Goal: Task Accomplishment & Management: Complete application form

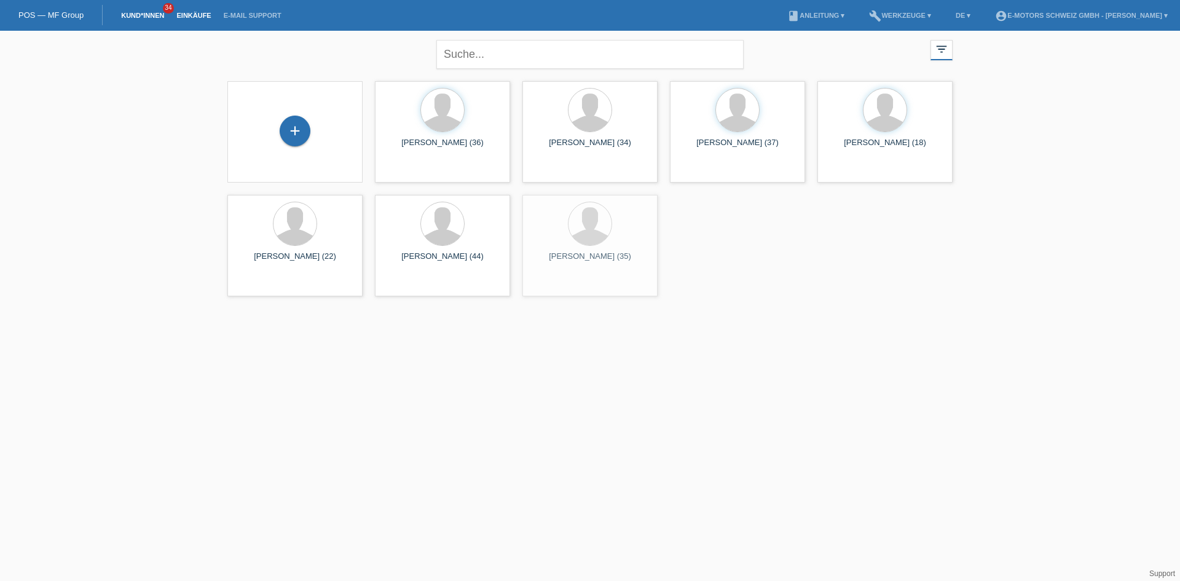
click at [192, 14] on link "Einkäufe" at bounding box center [193, 15] width 47 height 7
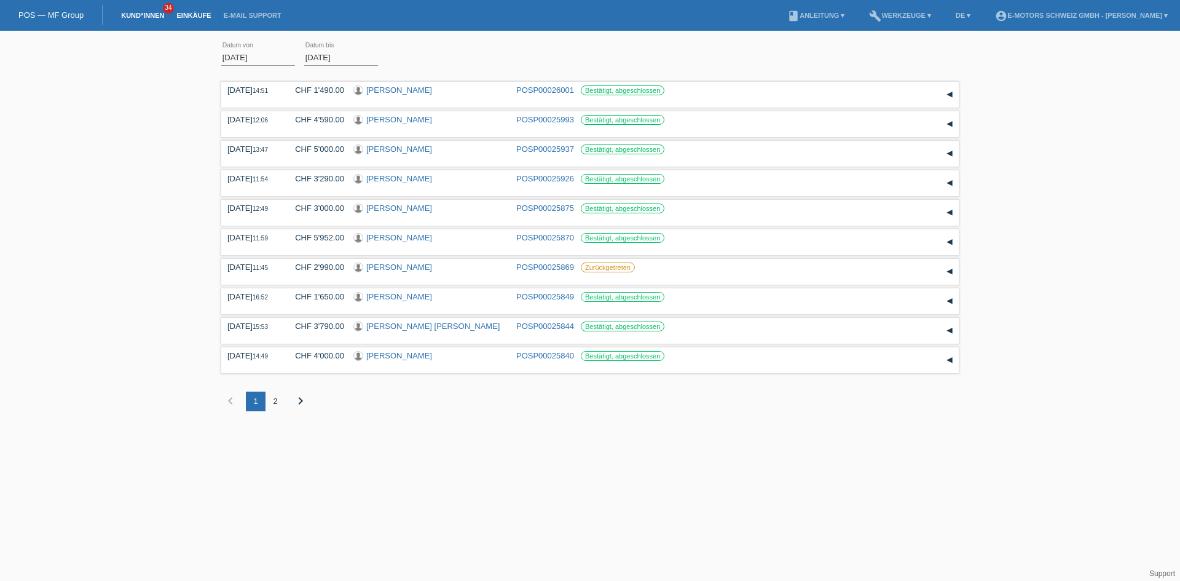
click at [135, 15] on link "Kund*innen" at bounding box center [142, 15] width 55 height 7
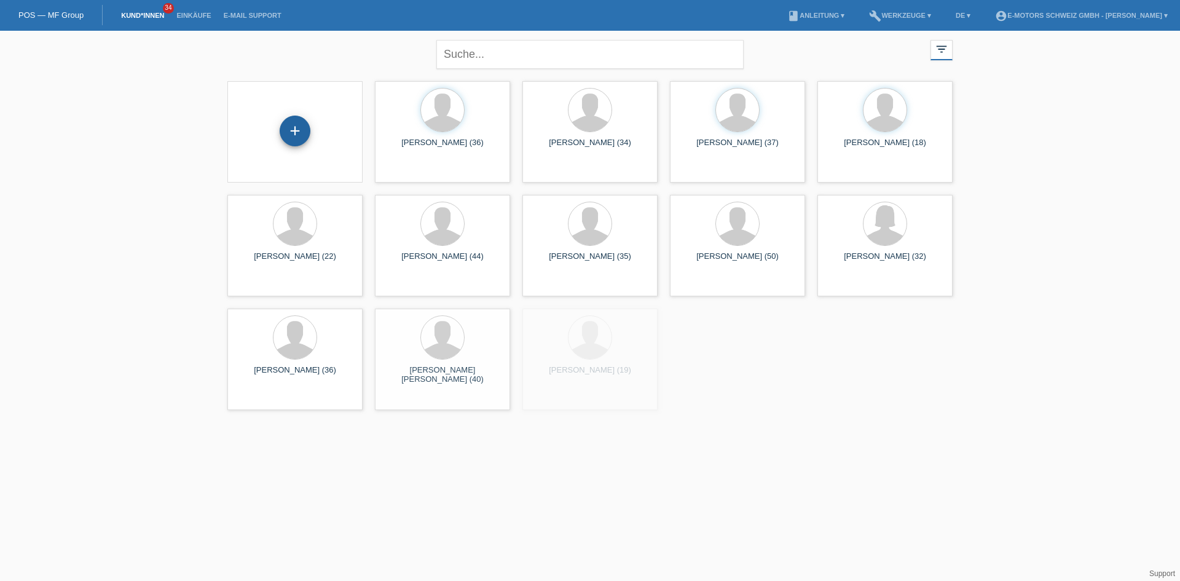
click at [296, 132] on div "+" at bounding box center [295, 130] width 31 height 31
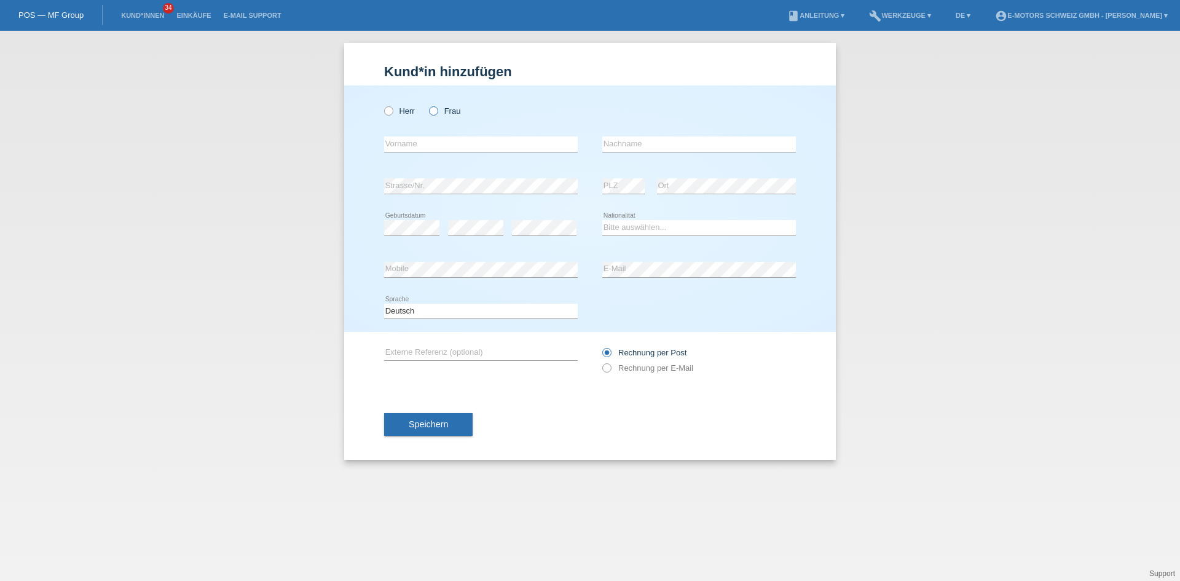
click at [427, 104] on icon at bounding box center [427, 104] width 0 height 0
click at [432, 111] on input "Frau" at bounding box center [433, 110] width 8 height 8
radio input "true"
click at [432, 146] on input "text" at bounding box center [481, 143] width 194 height 15
click at [382, 104] on icon at bounding box center [382, 104] width 0 height 0
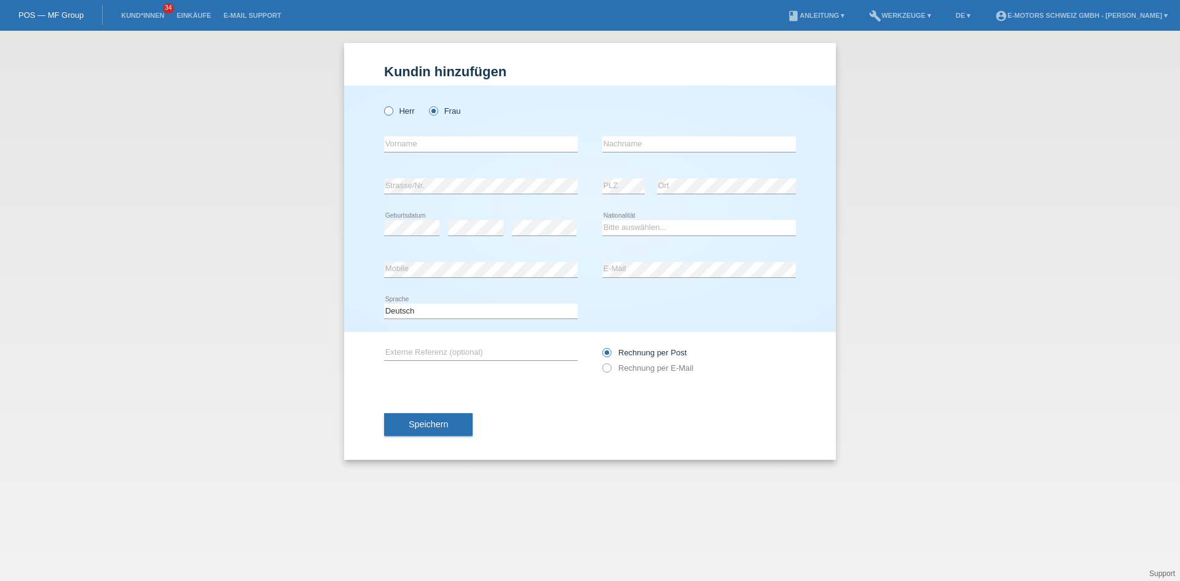
click at [392, 108] on input "Herr" at bounding box center [388, 110] width 8 height 8
radio input "true"
click at [410, 141] on input "text" at bounding box center [481, 143] width 194 height 15
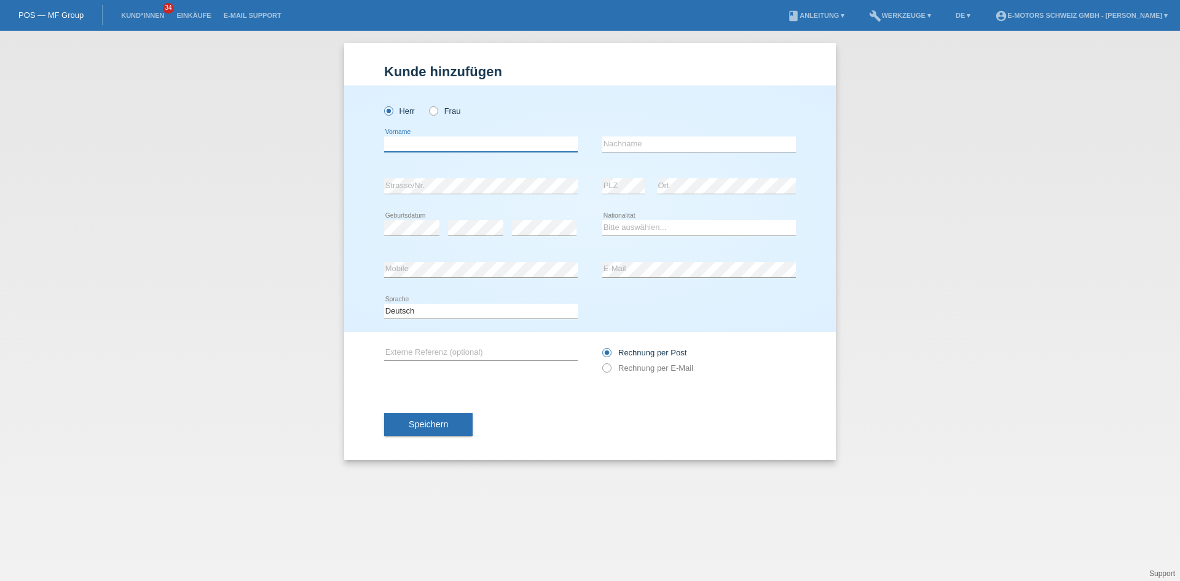
click at [410, 141] on input "text" at bounding box center [481, 143] width 194 height 15
drag, startPoint x: 394, startPoint y: 132, endPoint x: 401, endPoint y: 148, distance: 17.3
click at [401, 148] on div "error Vorname" at bounding box center [481, 144] width 194 height 42
click at [401, 145] on input "text" at bounding box center [481, 143] width 194 height 15
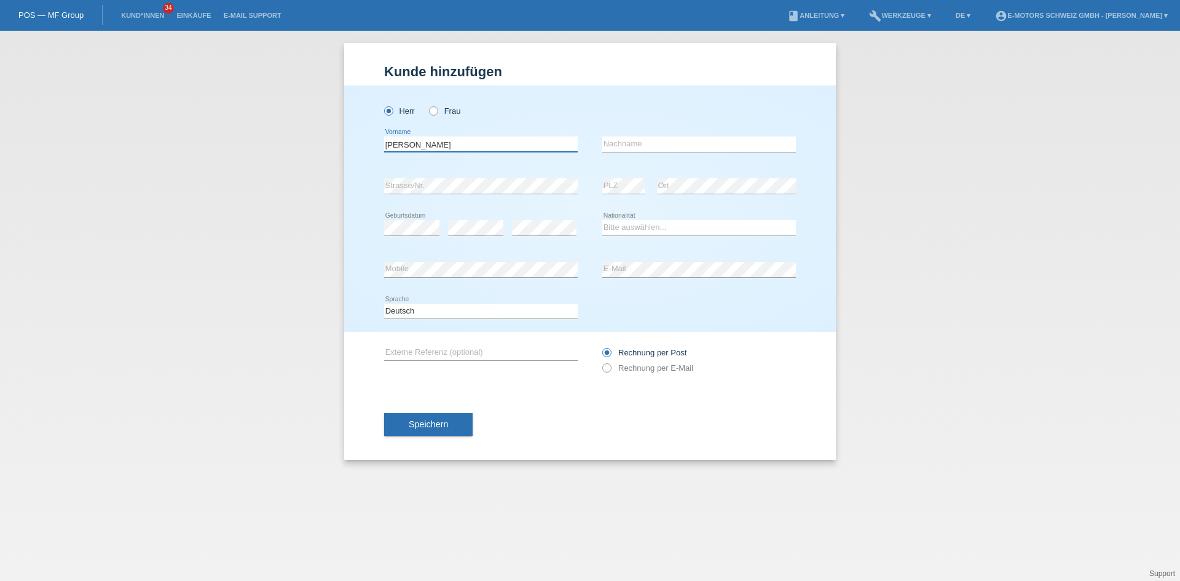
type input "[PERSON_NAME]"
type input "Zaugg"
click at [410, 219] on div "error Geburtsdatum" at bounding box center [411, 228] width 55 height 42
click at [492, 255] on div "error Mobile" at bounding box center [481, 270] width 194 height 42
drag, startPoint x: 492, startPoint y: 255, endPoint x: 496, endPoint y: 279, distance: 24.3
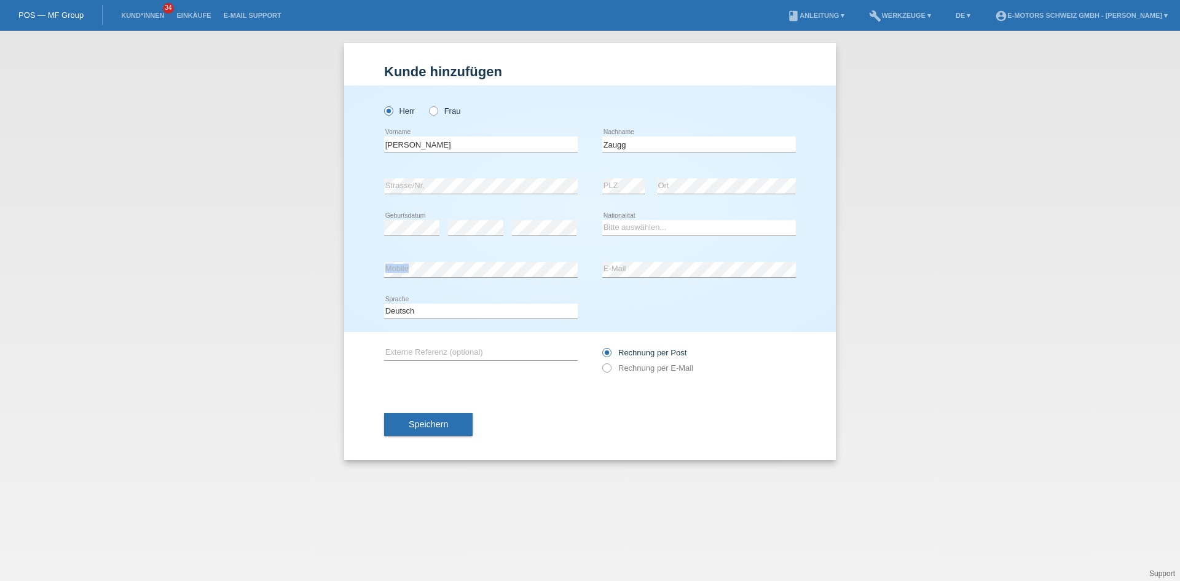
click at [496, 279] on div "error Mobile" at bounding box center [481, 270] width 194 height 42
drag, startPoint x: 581, startPoint y: 272, endPoint x: 587, endPoint y: 233, distance: 39.2
click at [587, 233] on div "Herr Frau Anton error Vorname" at bounding box center [589, 208] width 491 height 246
drag, startPoint x: 634, startPoint y: 227, endPoint x: 670, endPoint y: 250, distance: 42.3
click at [670, 250] on div "Herr Frau Anton error Vorname" at bounding box center [589, 208] width 491 height 246
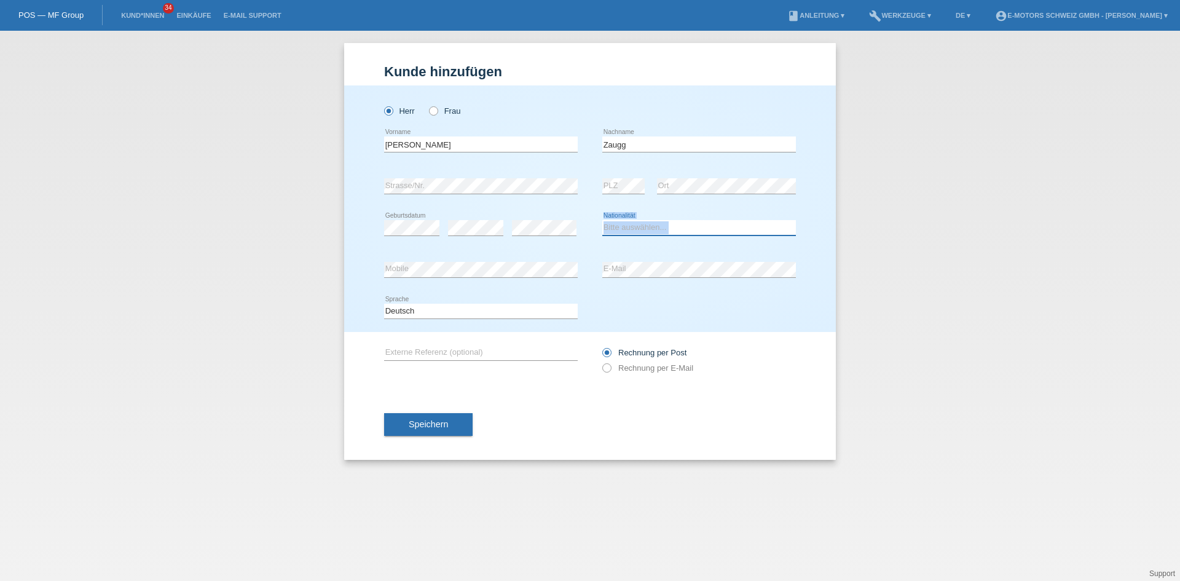
drag, startPoint x: 706, startPoint y: 224, endPoint x: 659, endPoint y: 210, distance: 49.2
click at [659, 210] on div "Bitte auswählen... Schweiz Deutschland Liechtenstein Österreich ------------ Af…" at bounding box center [699, 228] width 194 height 42
drag, startPoint x: 640, startPoint y: 220, endPoint x: 617, endPoint y: 205, distance: 27.4
click at [617, 205] on div "Herr Frau Anton error Vorname" at bounding box center [589, 208] width 491 height 246
click at [698, 219] on div "Bitte auswählen... Schweiz Deutschland Liechtenstein Österreich ------------ Af…" at bounding box center [699, 228] width 194 height 42
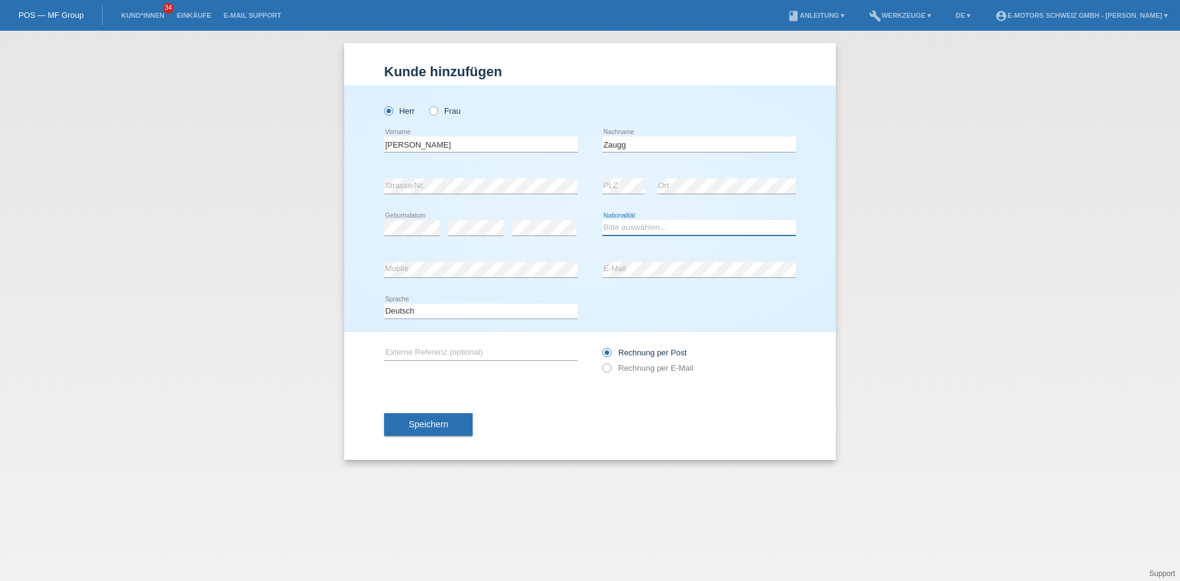
click at [631, 226] on select "Bitte auswählen... Schweiz Deutschland Liechtenstein Österreich ------------ Af…" at bounding box center [699, 227] width 194 height 15
select select "CH"
click at [602, 220] on select "Bitte auswählen... Schweiz Deutschland Liechtenstein Österreich ------------ Af…" at bounding box center [699, 227] width 194 height 15
click at [666, 288] on div "error E-Mail" at bounding box center [699, 270] width 194 height 42
click at [665, 306] on div "Deutsch Français Italiano English error Sprache" at bounding box center [590, 312] width 412 height 42
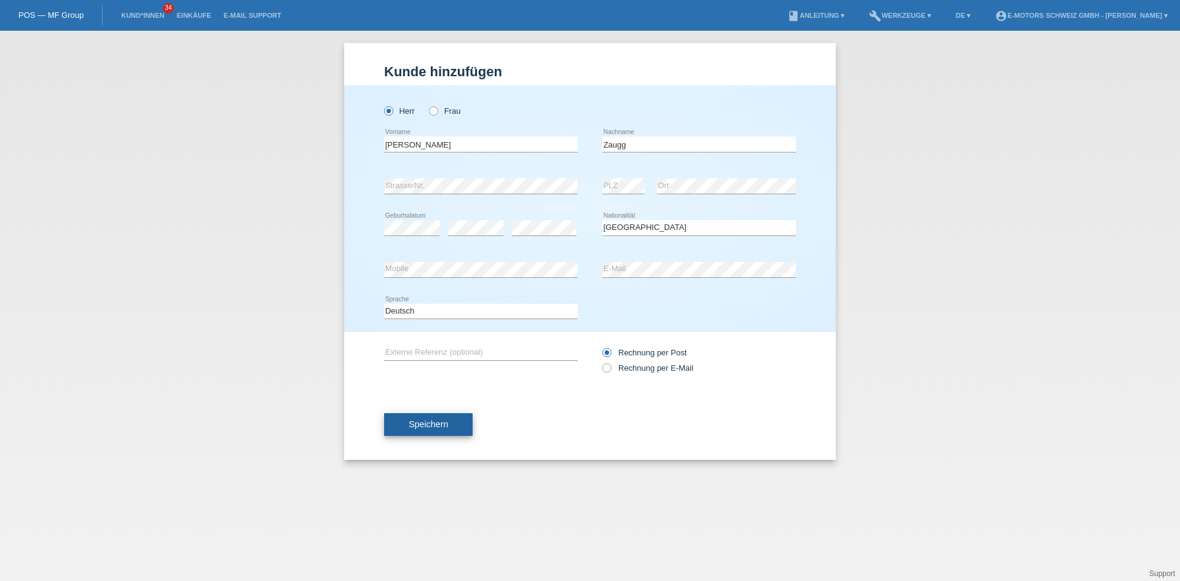
click at [445, 417] on button "Speichern" at bounding box center [428, 424] width 88 height 23
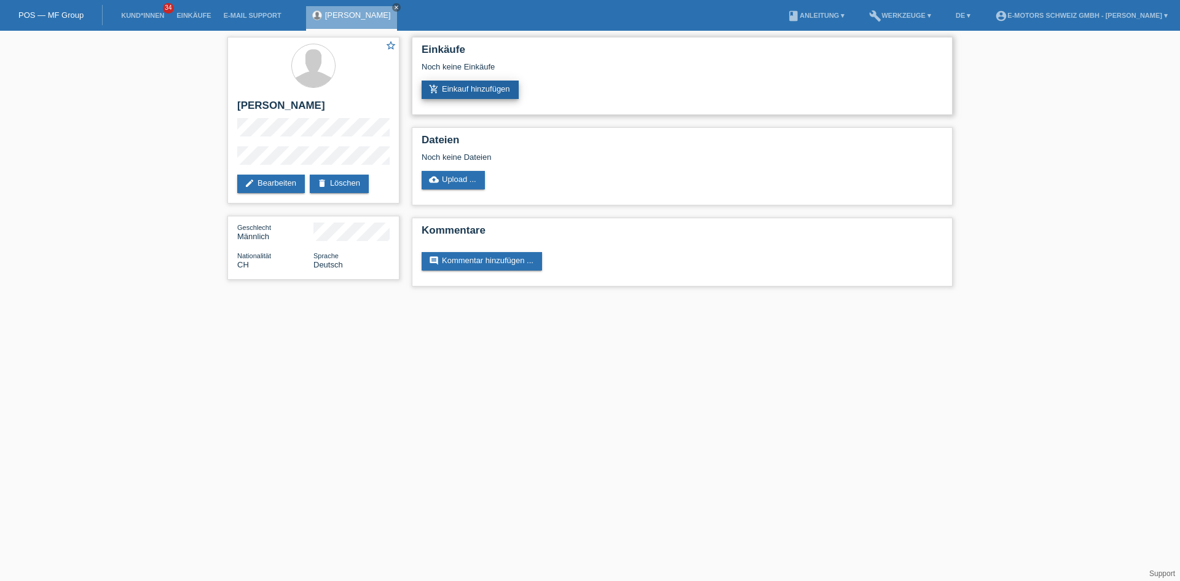
click at [460, 87] on link "add_shopping_cart Einkauf hinzufügen" at bounding box center [469, 89] width 97 height 18
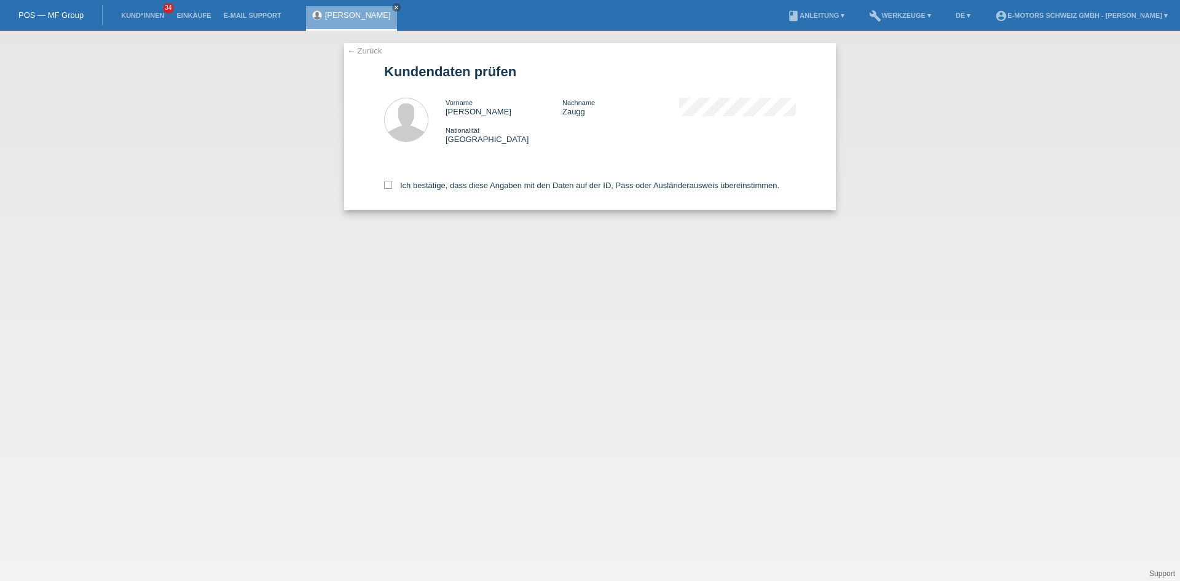
click at [401, 179] on div "Ich bestätige, dass diese Angaben mit den Daten auf der ID, Pass oder Ausländer…" at bounding box center [590, 183] width 412 height 54
click at [401, 184] on label "Ich bestätige, dass diese Angaben mit den Daten auf der ID, Pass oder Ausländer…" at bounding box center [581, 185] width 395 height 9
click at [392, 184] on input "Ich bestätige, dass diese Angaben mit den Daten auf der ID, Pass oder Ausländer…" at bounding box center [388, 185] width 8 height 8
checkbox input "true"
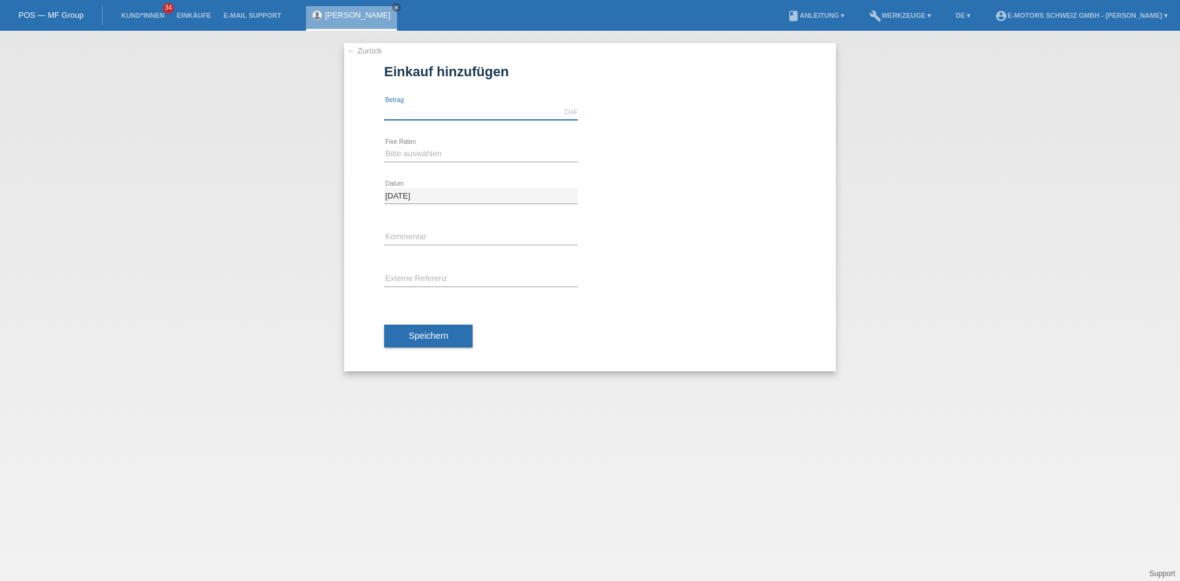
click at [418, 109] on input "text" at bounding box center [481, 111] width 194 height 15
type input "3180.00"
click at [342, 16] on link "[PERSON_NAME]" at bounding box center [358, 14] width 66 height 9
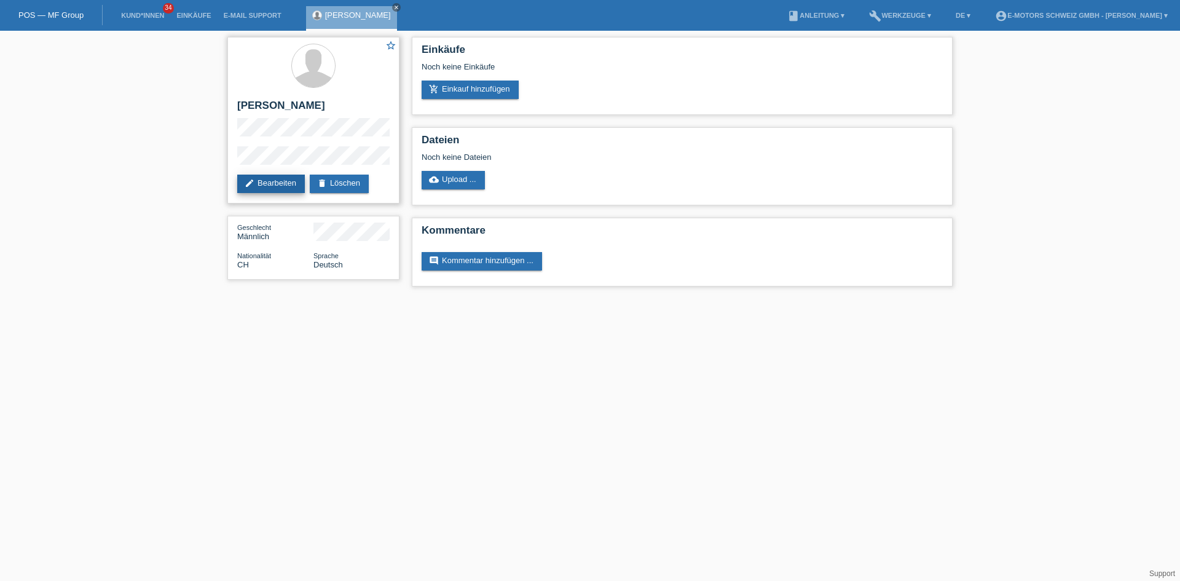
click at [275, 181] on link "edit Bearbeiten" at bounding box center [271, 183] width 68 height 18
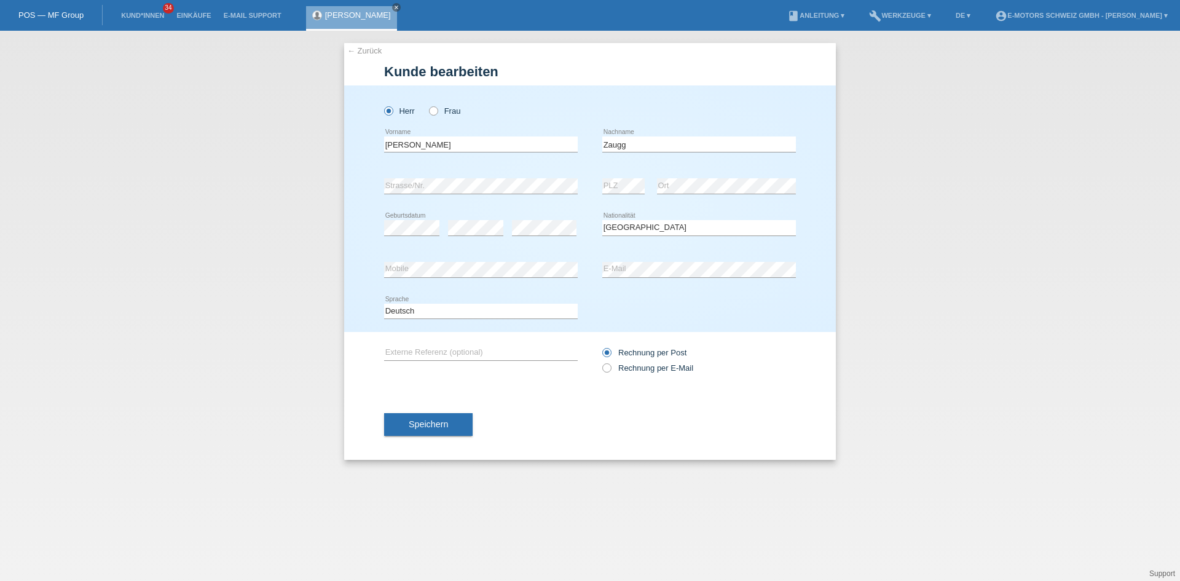
select select "CH"
drag, startPoint x: 450, startPoint y: 144, endPoint x: 231, endPoint y: 120, distance: 220.6
click at [231, 120] on div "← Zurück Kunde bearbeiten Herr Frau Anton error Vorname Zaugg C" at bounding box center [590, 306] width 1180 height 550
click at [450, 429] on button "Speichern" at bounding box center [428, 424] width 88 height 23
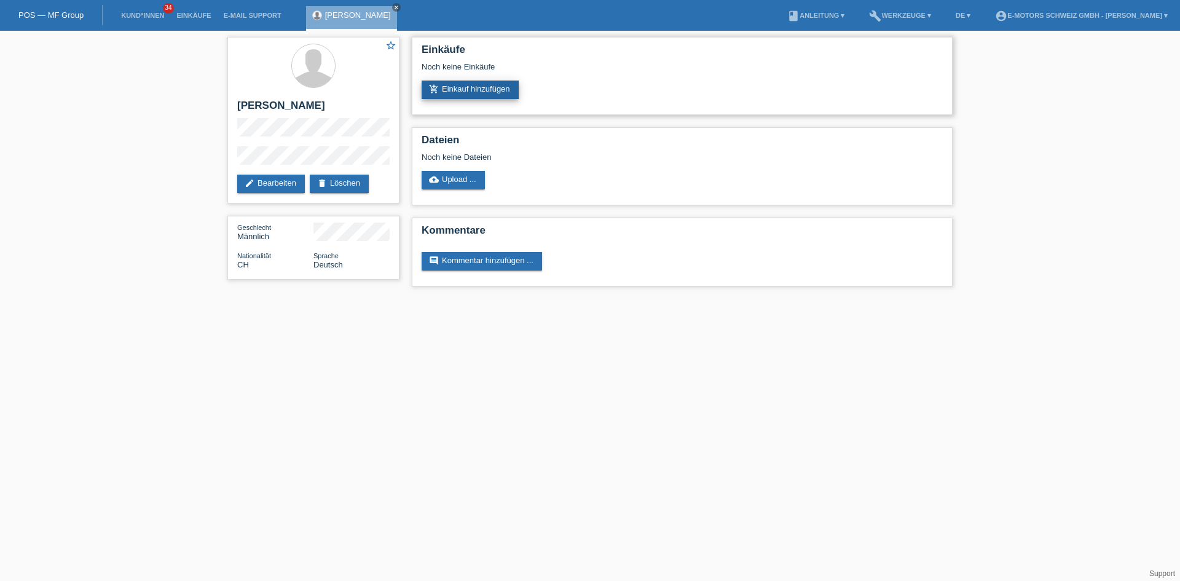
click at [477, 90] on link "add_shopping_cart Einkauf hinzufügen" at bounding box center [469, 89] width 97 height 18
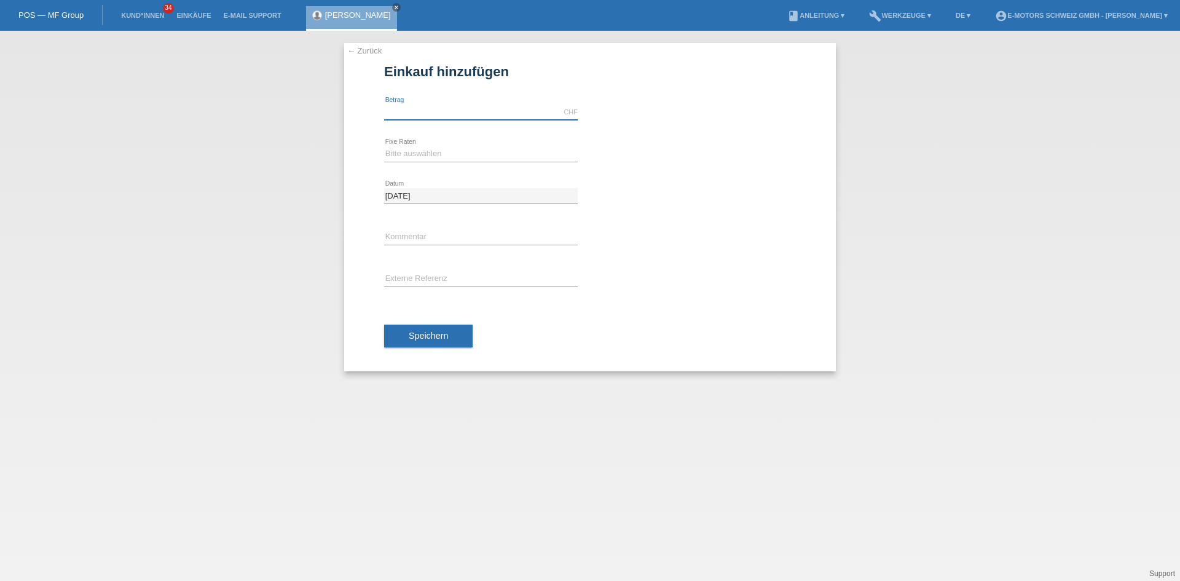
click at [431, 117] on input "text" at bounding box center [481, 111] width 194 height 15
type input "7180.00"
click at [432, 157] on select "Bitte auswählen 12 Raten 24 Raten 36 Raten 48 Raten" at bounding box center [481, 153] width 194 height 15
select select "214"
click at [384, 146] on select "Bitte auswählen 12 Raten 24 Raten 36 Raten 48 Raten" at bounding box center [481, 153] width 194 height 15
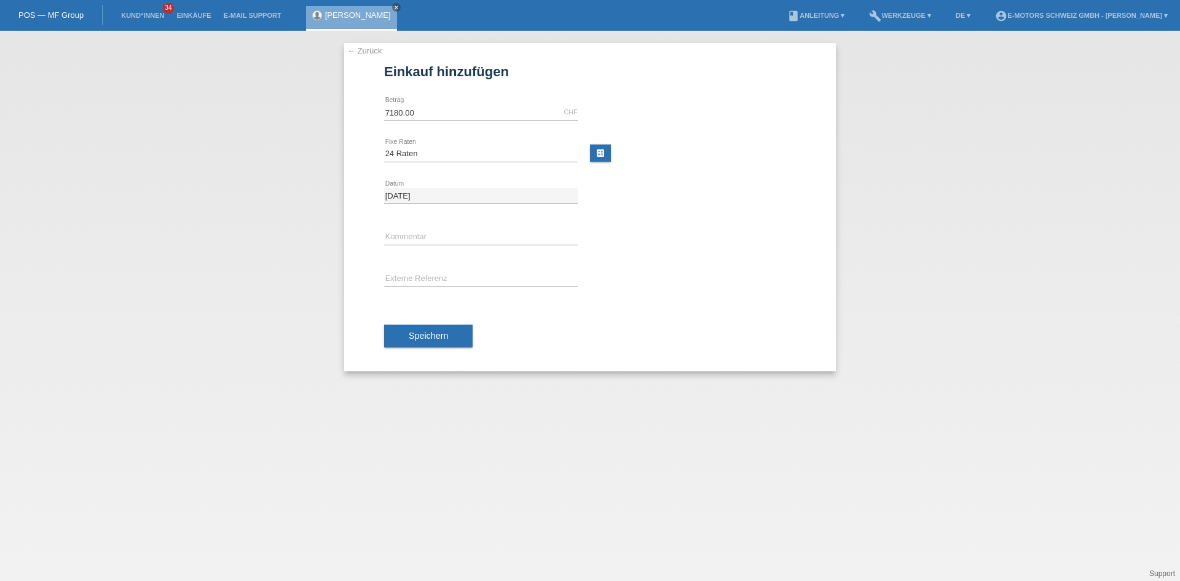
click at [437, 343] on button "Speichern" at bounding box center [428, 335] width 88 height 23
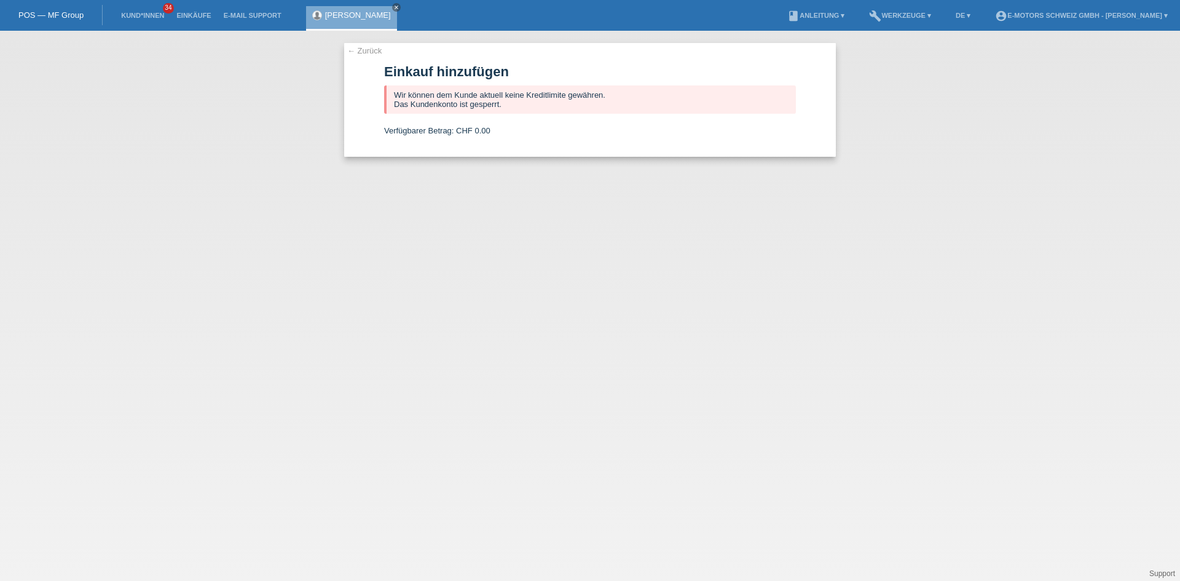
click at [335, 15] on link "[PERSON_NAME]" at bounding box center [358, 14] width 66 height 9
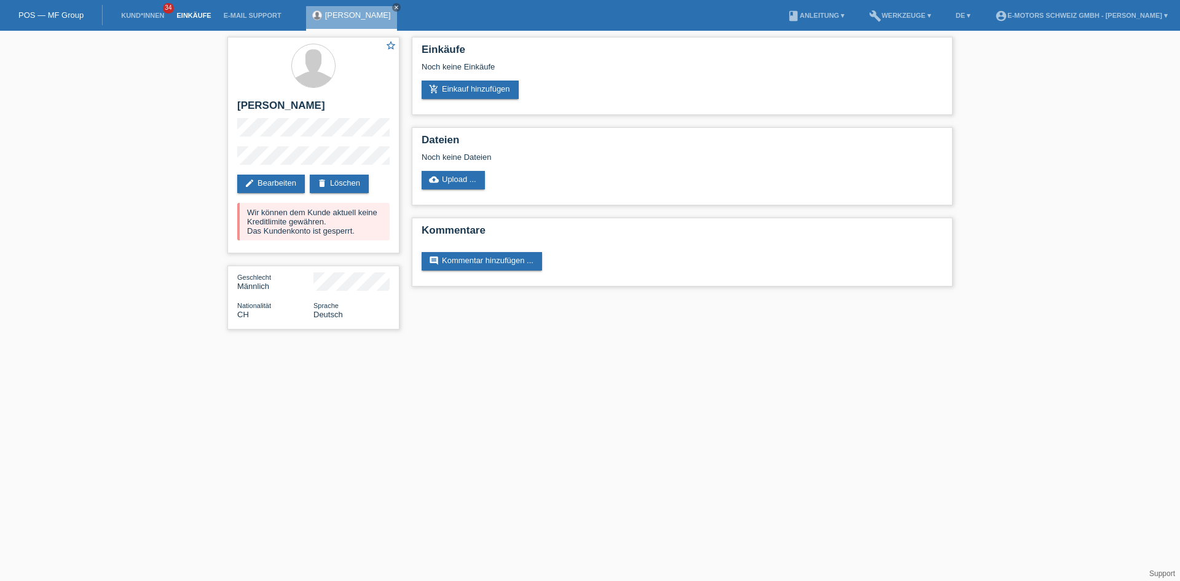
click at [211, 12] on link "Einkäufe" at bounding box center [193, 15] width 47 height 7
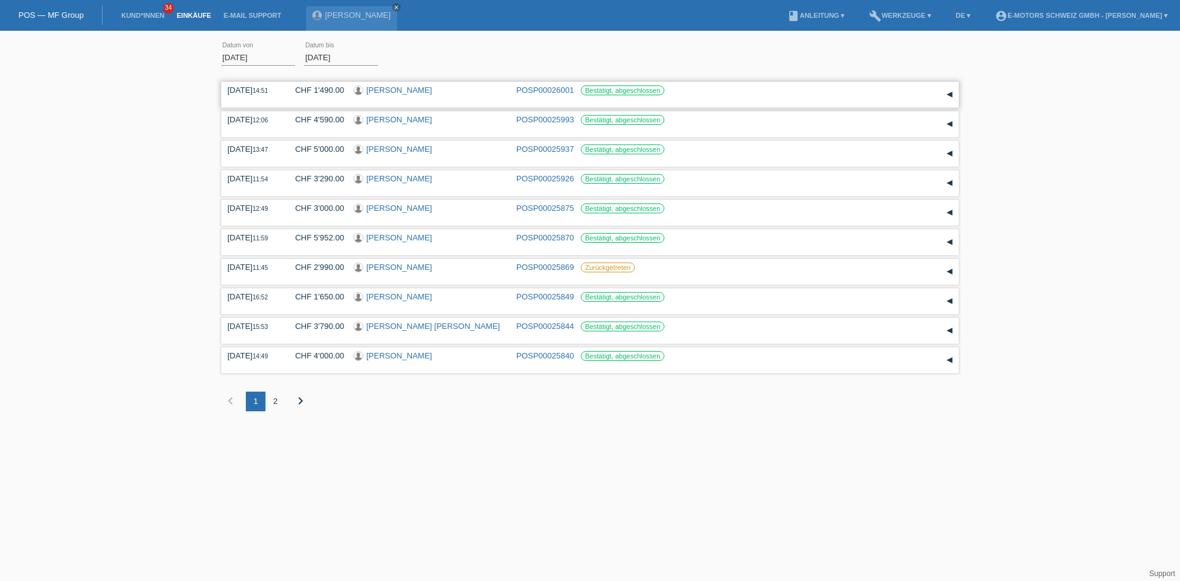
click at [503, 94] on div "[PERSON_NAME]" at bounding box center [430, 91] width 154 height 12
click at [364, 93] on div at bounding box center [359, 91] width 13 height 12
click at [367, 93] on link "Zyle Abdullahu" at bounding box center [399, 89] width 66 height 9
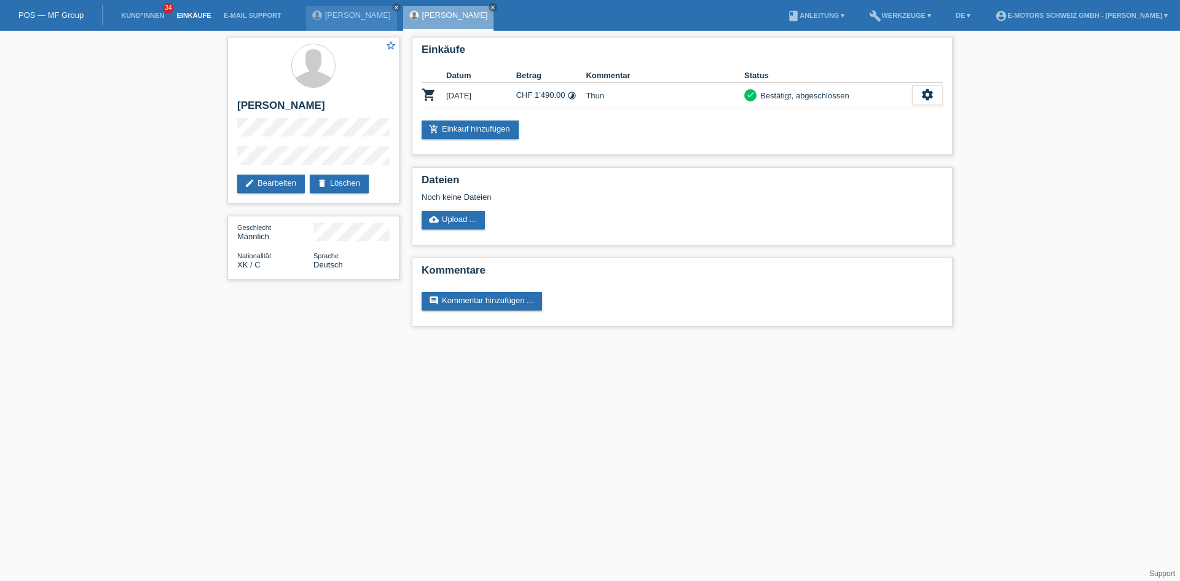
click at [197, 18] on link "Einkäufe" at bounding box center [193, 15] width 47 height 7
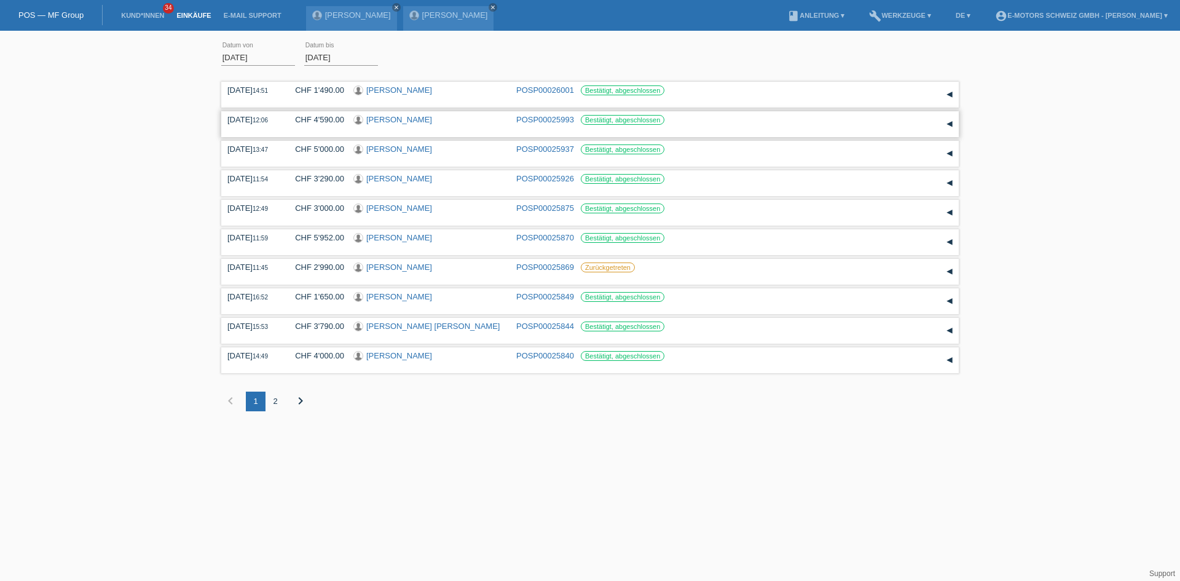
click at [402, 118] on link "[PERSON_NAME]" at bounding box center [399, 119] width 66 height 9
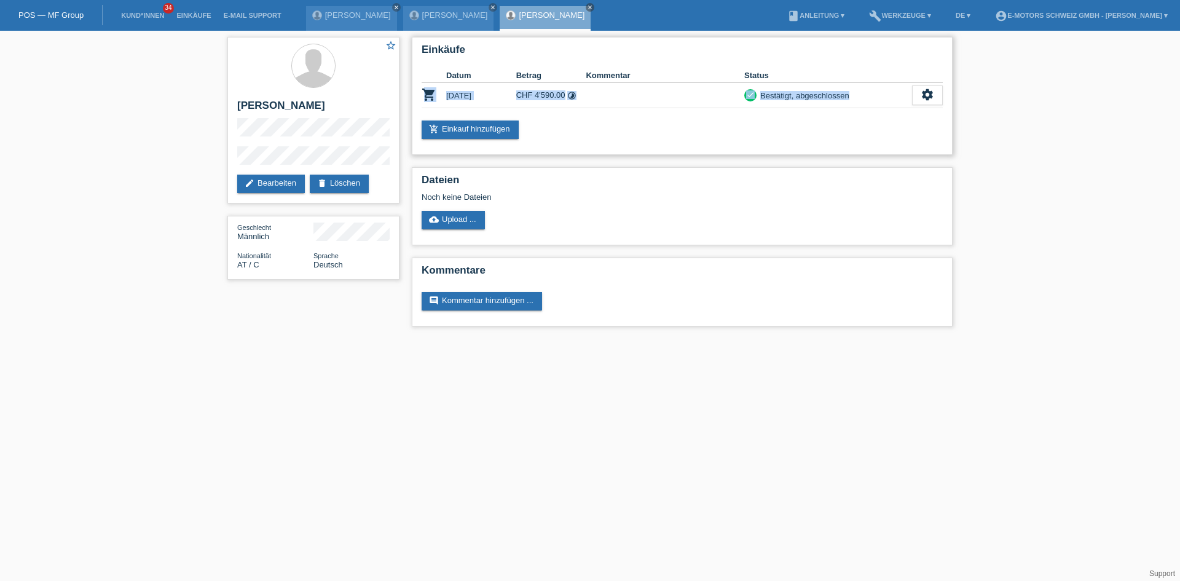
drag, startPoint x: 424, startPoint y: 99, endPoint x: 897, endPoint y: 95, distance: 473.0
click at [897, 95] on tr "shopping_cart [DATE] CHF 4'590.00 timelapse check settings fullscreen" at bounding box center [681, 95] width 521 height 25
click at [486, 90] on td "[DATE]" at bounding box center [481, 95] width 70 height 25
click at [491, 95] on td "[DATE]" at bounding box center [481, 95] width 70 height 25
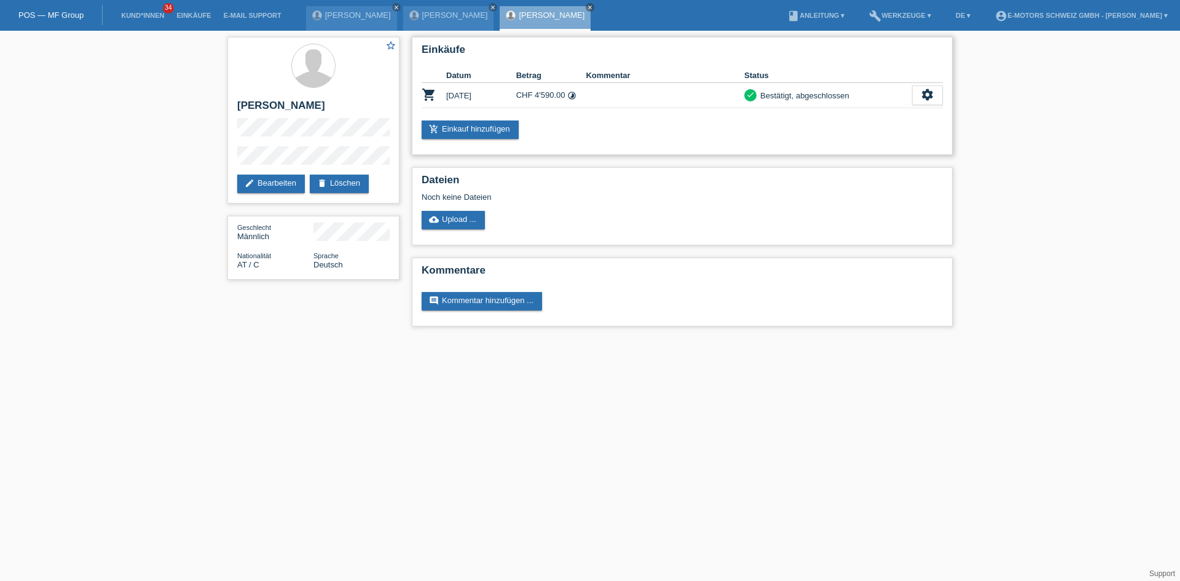
click at [491, 95] on td "[DATE]" at bounding box center [481, 95] width 70 height 25
drag, startPoint x: 491, startPoint y: 95, endPoint x: 547, endPoint y: 95, distance: 55.9
click at [547, 95] on tr "shopping_cart 11.08.2025 CHF 4'590.00 timelapse check settings fullscreen" at bounding box center [681, 95] width 521 height 25
click at [622, 102] on td at bounding box center [664, 95] width 158 height 25
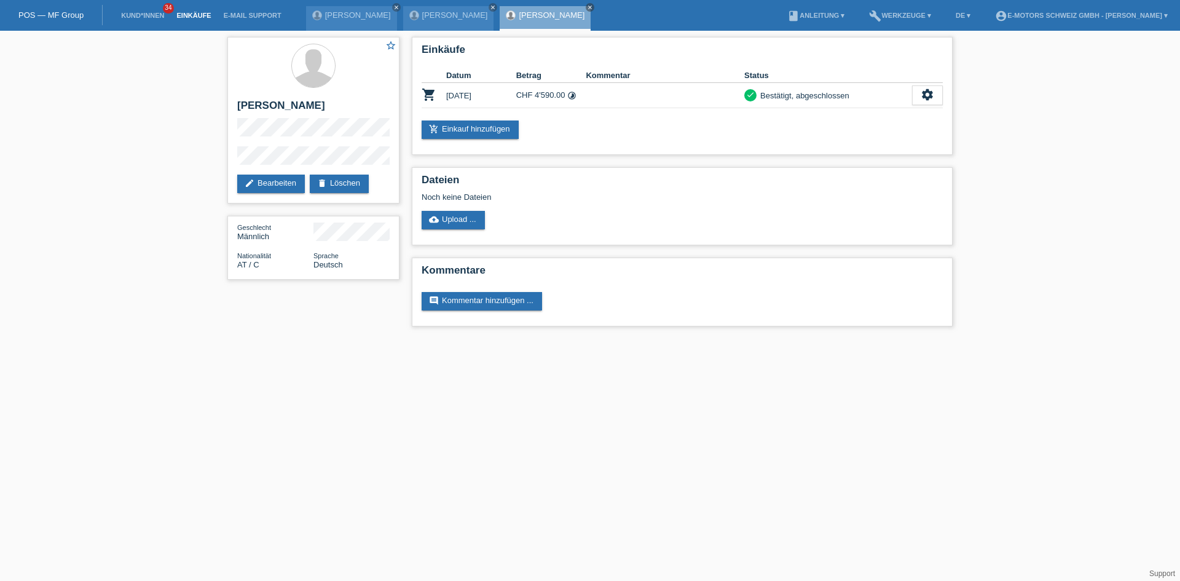
click at [195, 15] on link "Einkäufe" at bounding box center [193, 15] width 47 height 7
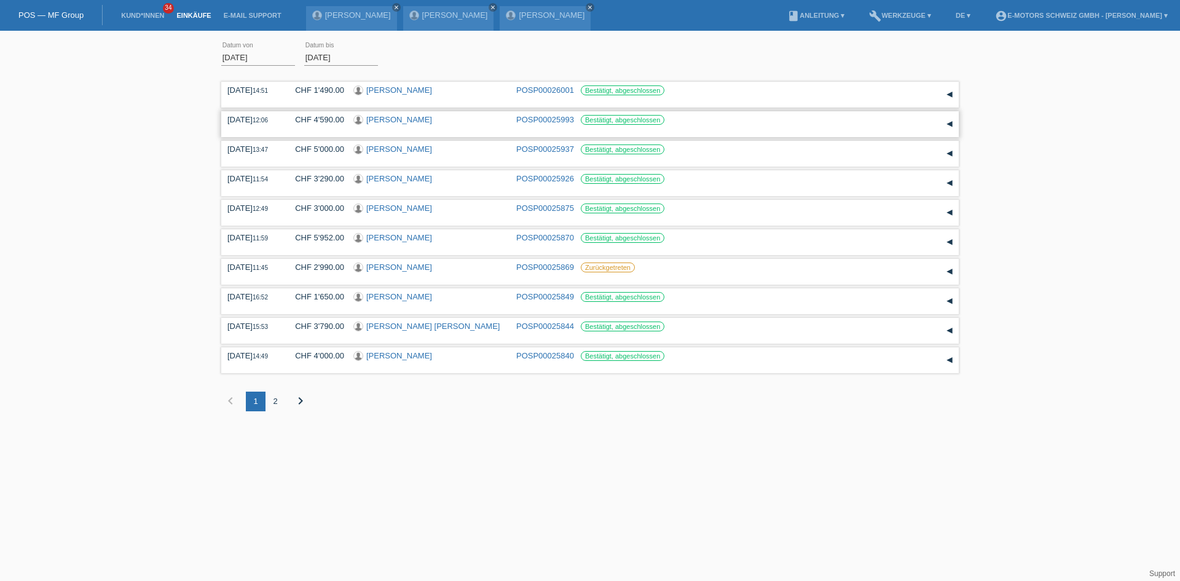
click at [369, 120] on link "[PERSON_NAME]" at bounding box center [399, 119] width 66 height 9
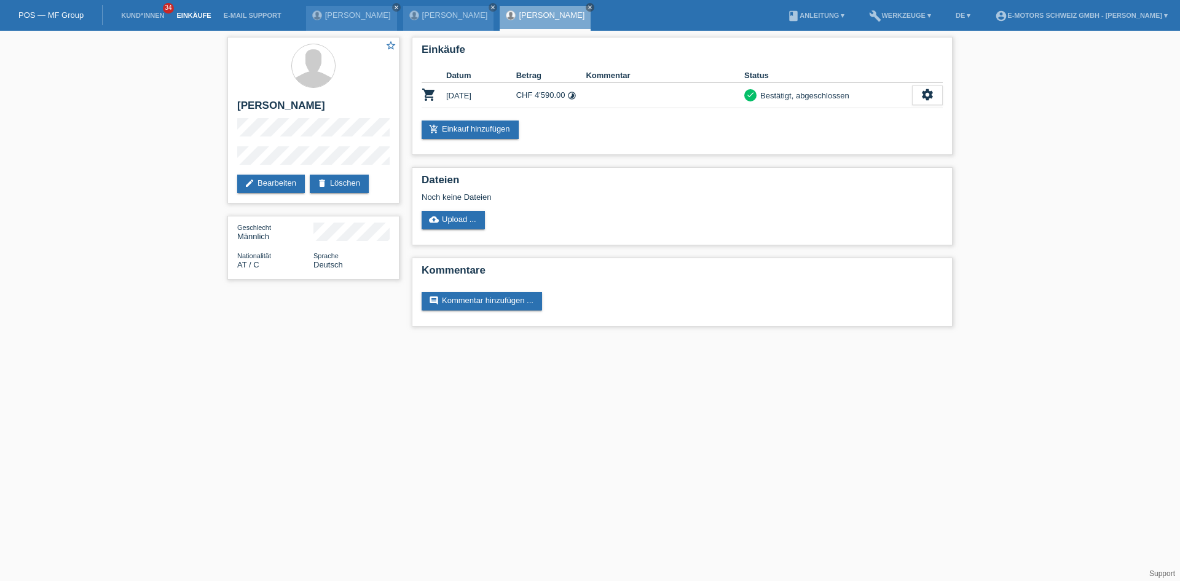
click at [178, 14] on link "Einkäufe" at bounding box center [193, 15] width 47 height 7
